Goal: Information Seeking & Learning: Learn about a topic

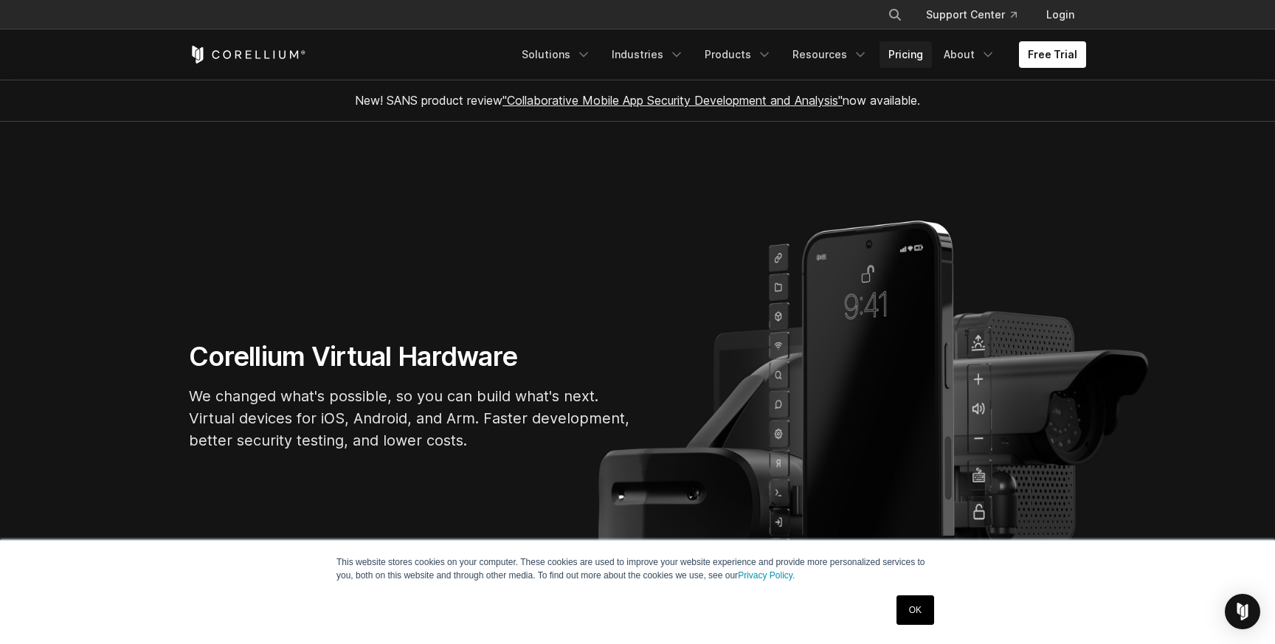
click at [913, 56] on link "Pricing" at bounding box center [905, 54] width 52 height 27
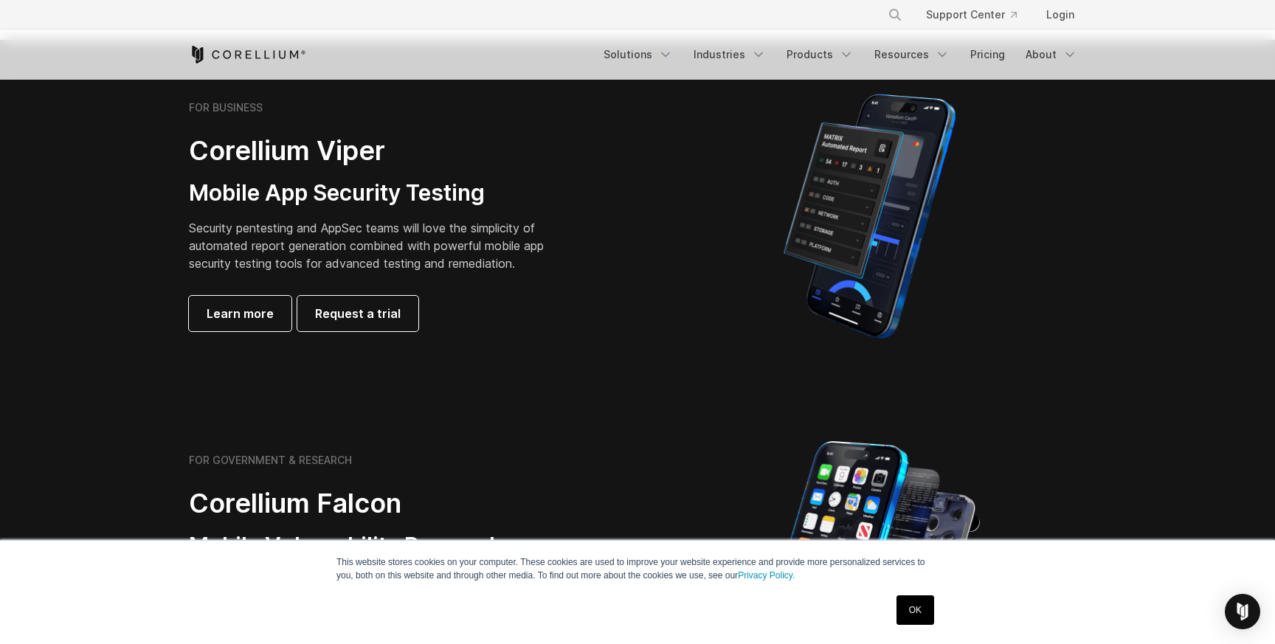
scroll to position [342, 0]
click at [238, 313] on span "Learn more" at bounding box center [240, 312] width 67 height 18
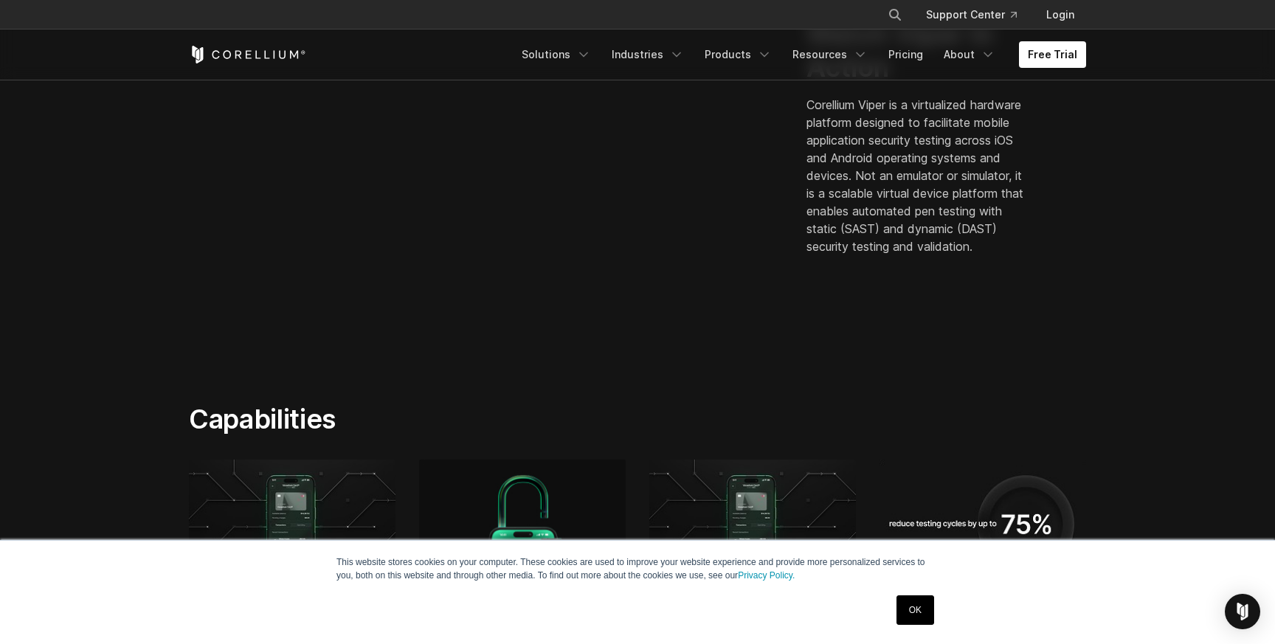
scroll to position [542, 0]
